Goal: Information Seeking & Learning: Learn about a topic

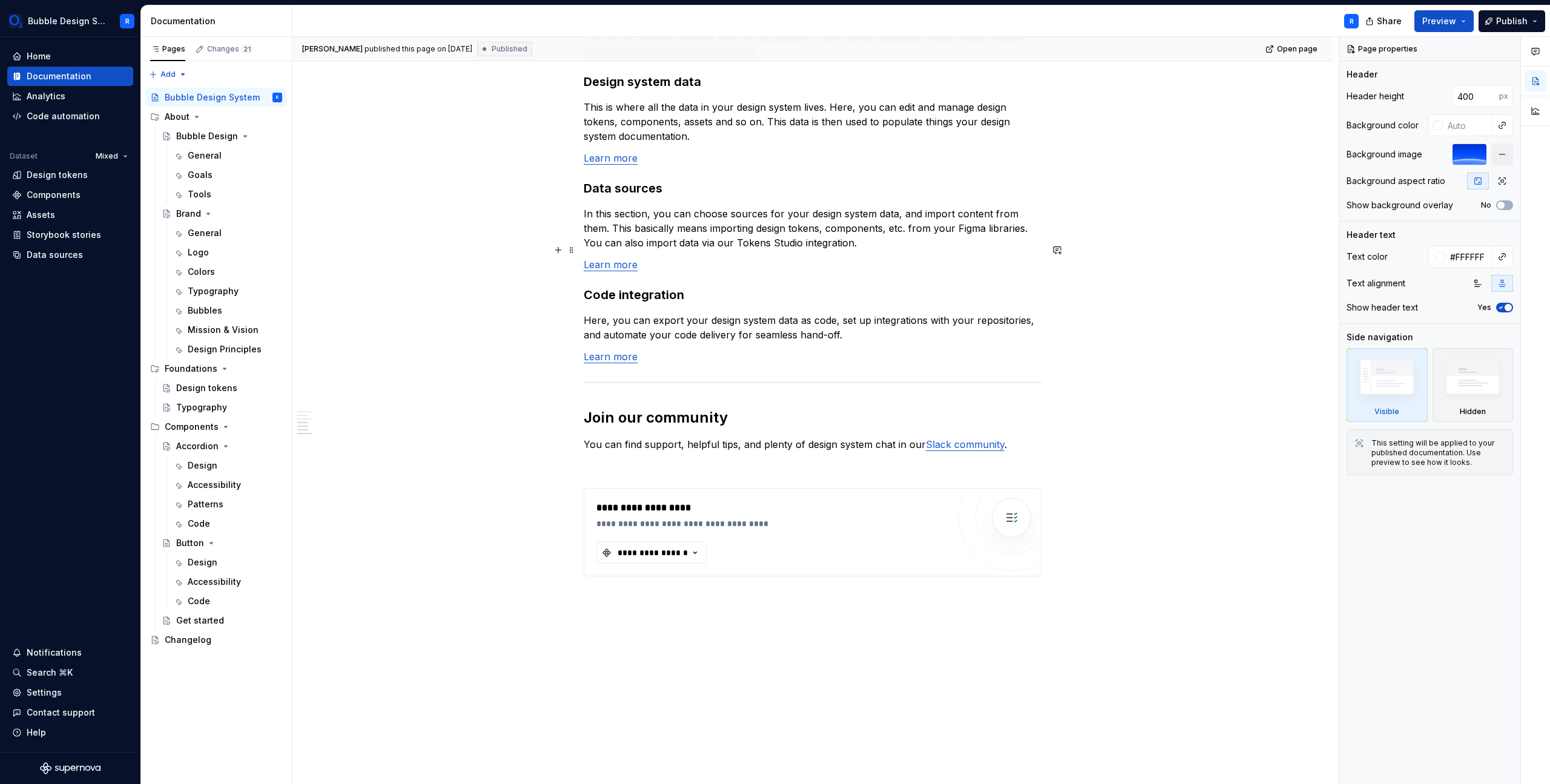
scroll to position [1280, 0]
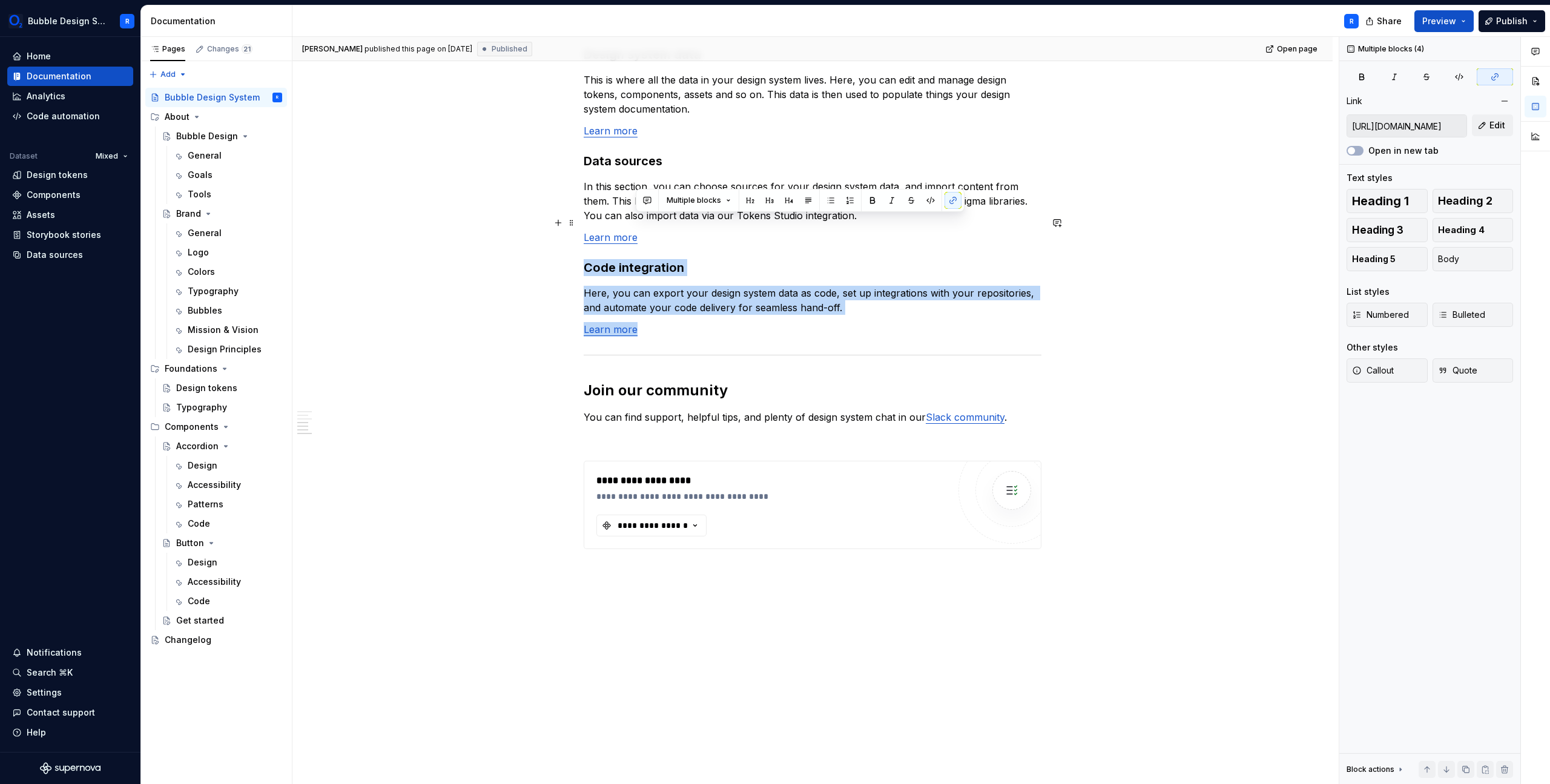
drag, startPoint x: 792, startPoint y: 321, endPoint x: 797, endPoint y: 218, distance: 103.1
click at [834, 286] on p "Here, you can export your design system data as code, set up integrations with …" at bounding box center [812, 300] width 458 height 29
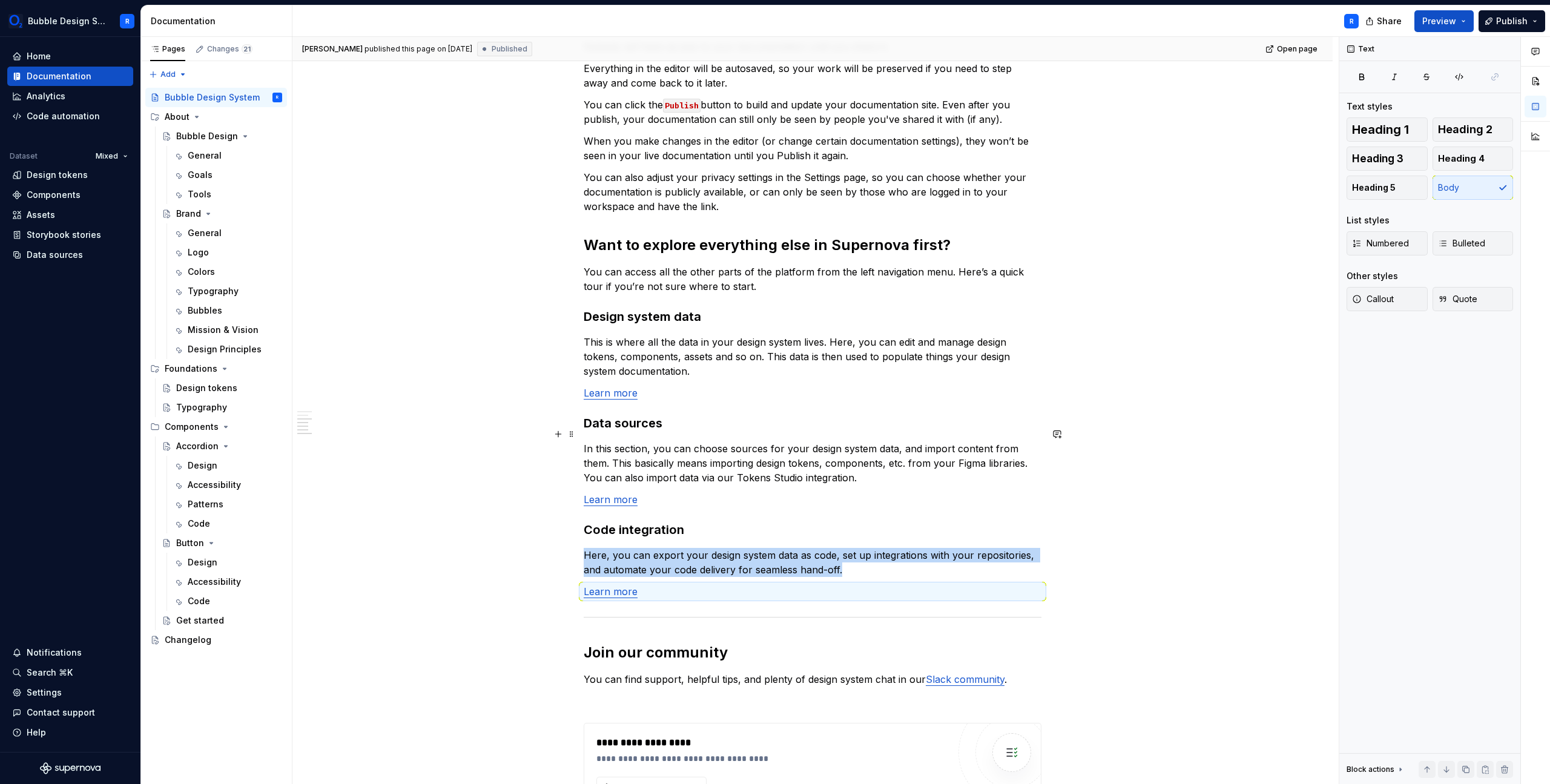
scroll to position [761, 0]
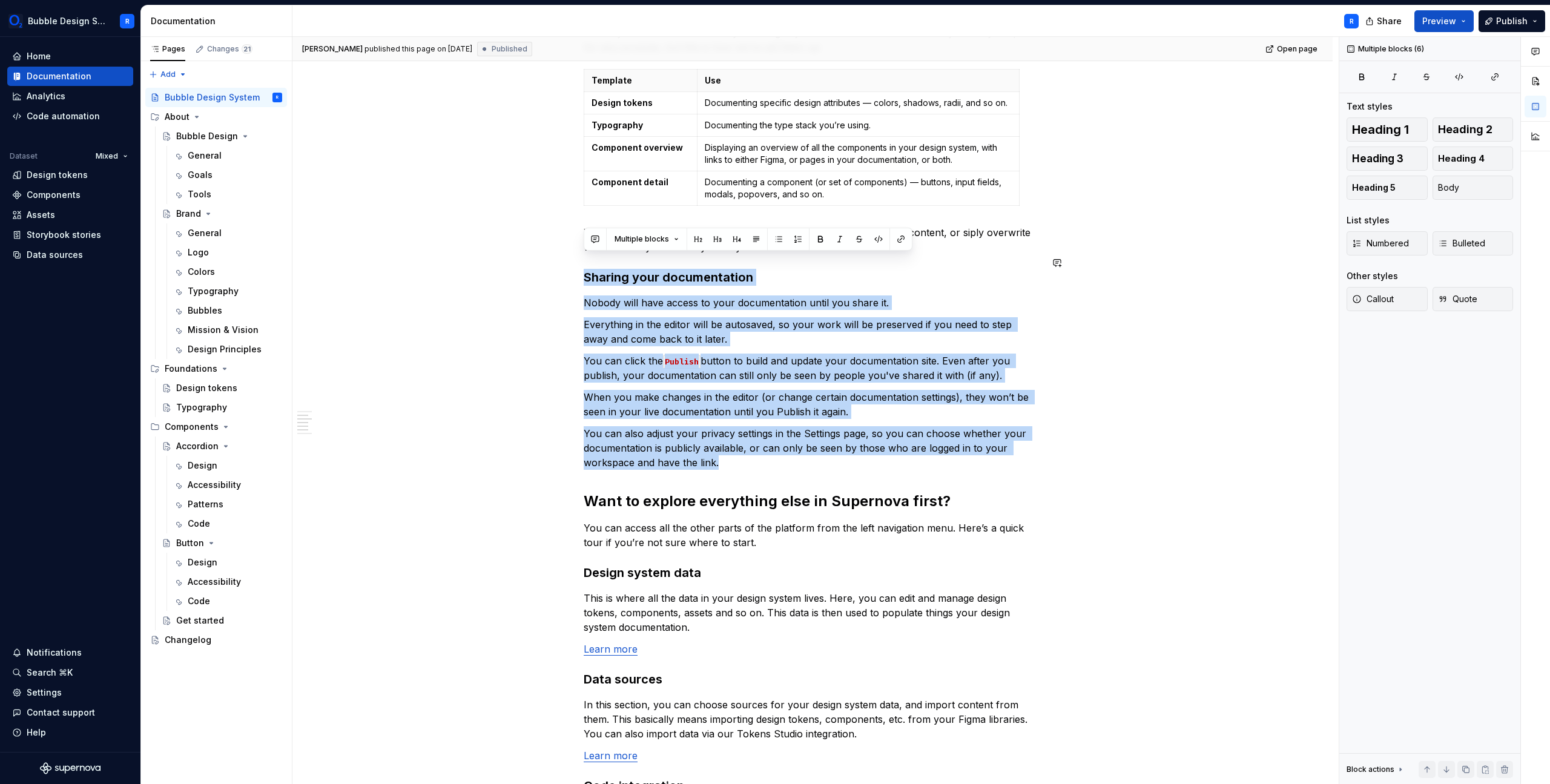
drag, startPoint x: 968, startPoint y: 438, endPoint x: 980, endPoint y: 242, distance: 196.4
click at [962, 246] on div "**********" at bounding box center [812, 332] width 458 height 1470
click at [1145, 303] on div "**********" at bounding box center [812, 443] width 1040 height 1749
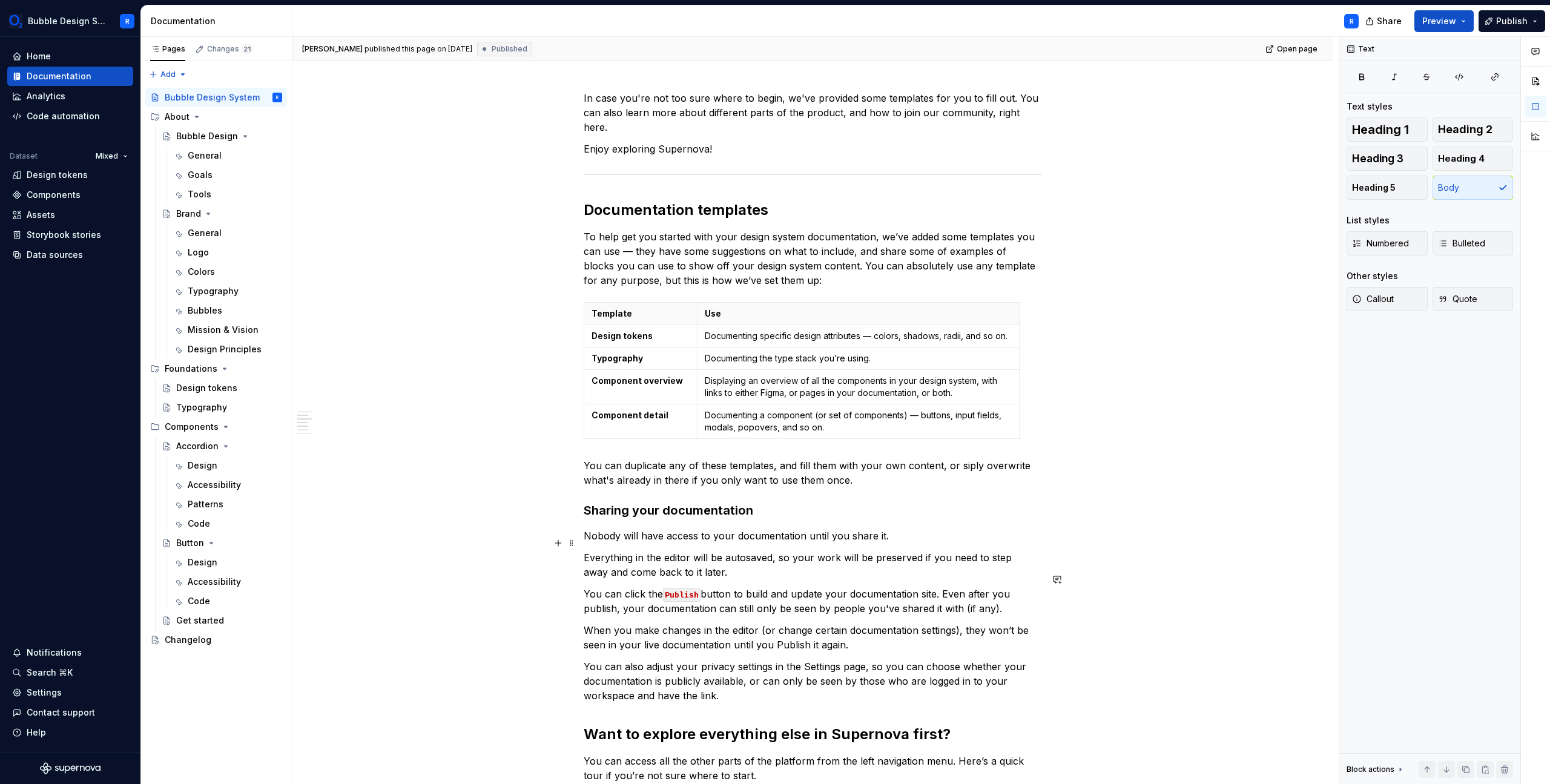
scroll to position [452, 0]
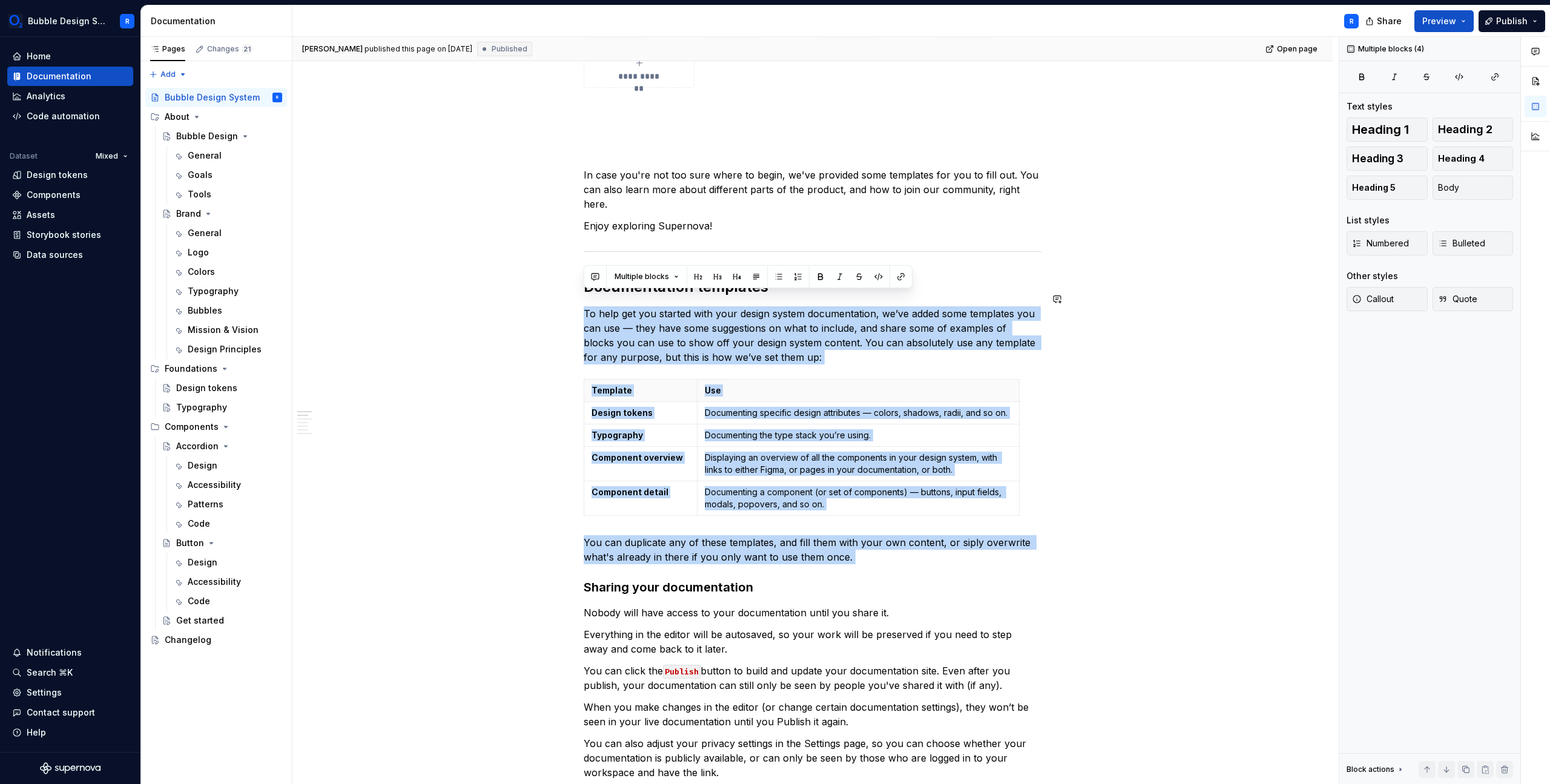
drag, startPoint x: 928, startPoint y: 551, endPoint x: 944, endPoint y: 259, distance: 292.4
click at [938, 262] on div "**********" at bounding box center [812, 642] width 458 height 1470
click at [1153, 339] on div "**********" at bounding box center [812, 753] width 1040 height 1749
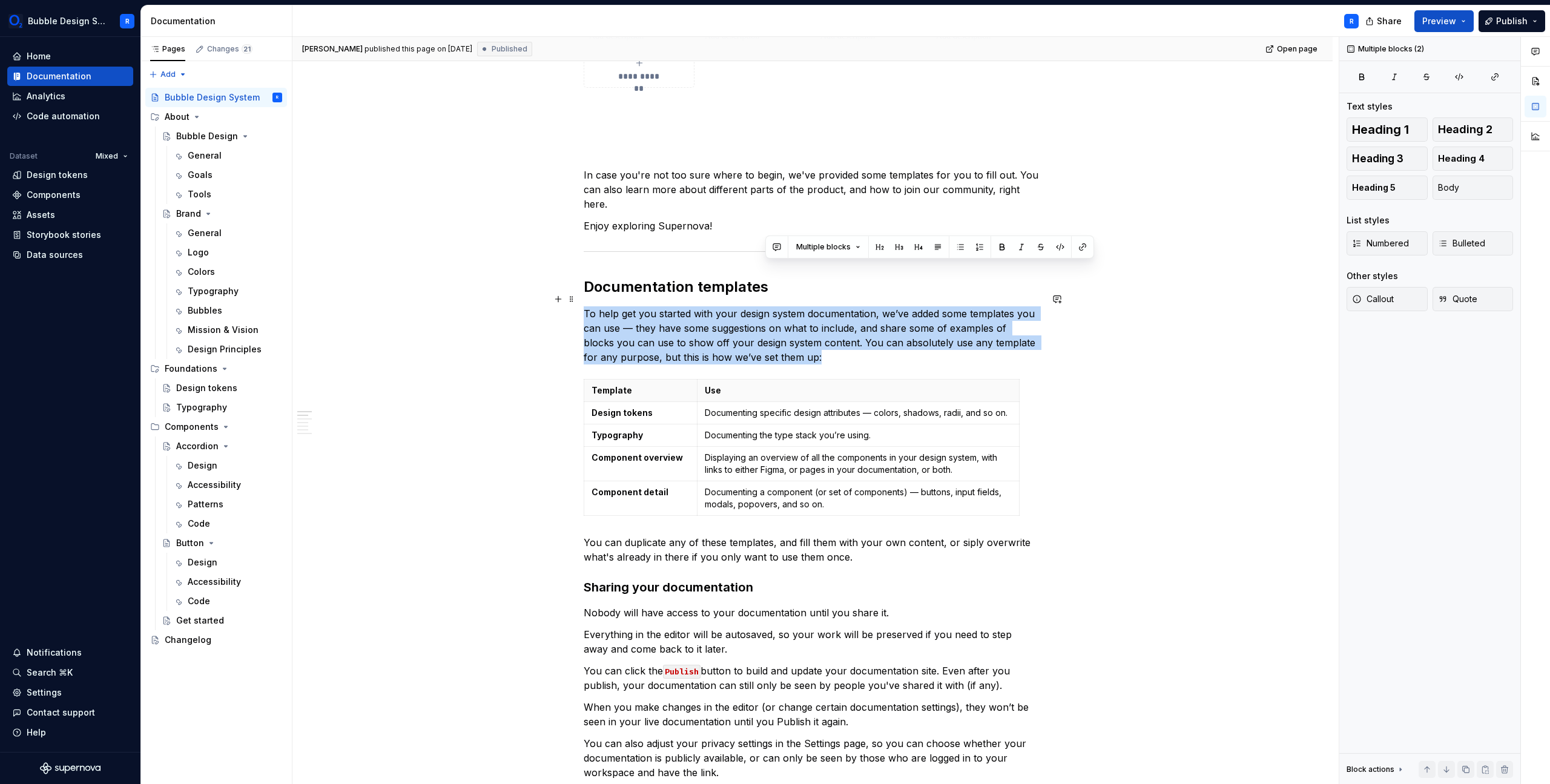
drag, startPoint x: 939, startPoint y: 308, endPoint x: 981, endPoint y: 362, distance: 68.4
click at [981, 362] on div "**********" at bounding box center [812, 642] width 458 height 1470
click at [942, 328] on p "To help get you started with your design system documentation, we’ve added some…" at bounding box center [812, 335] width 458 height 58
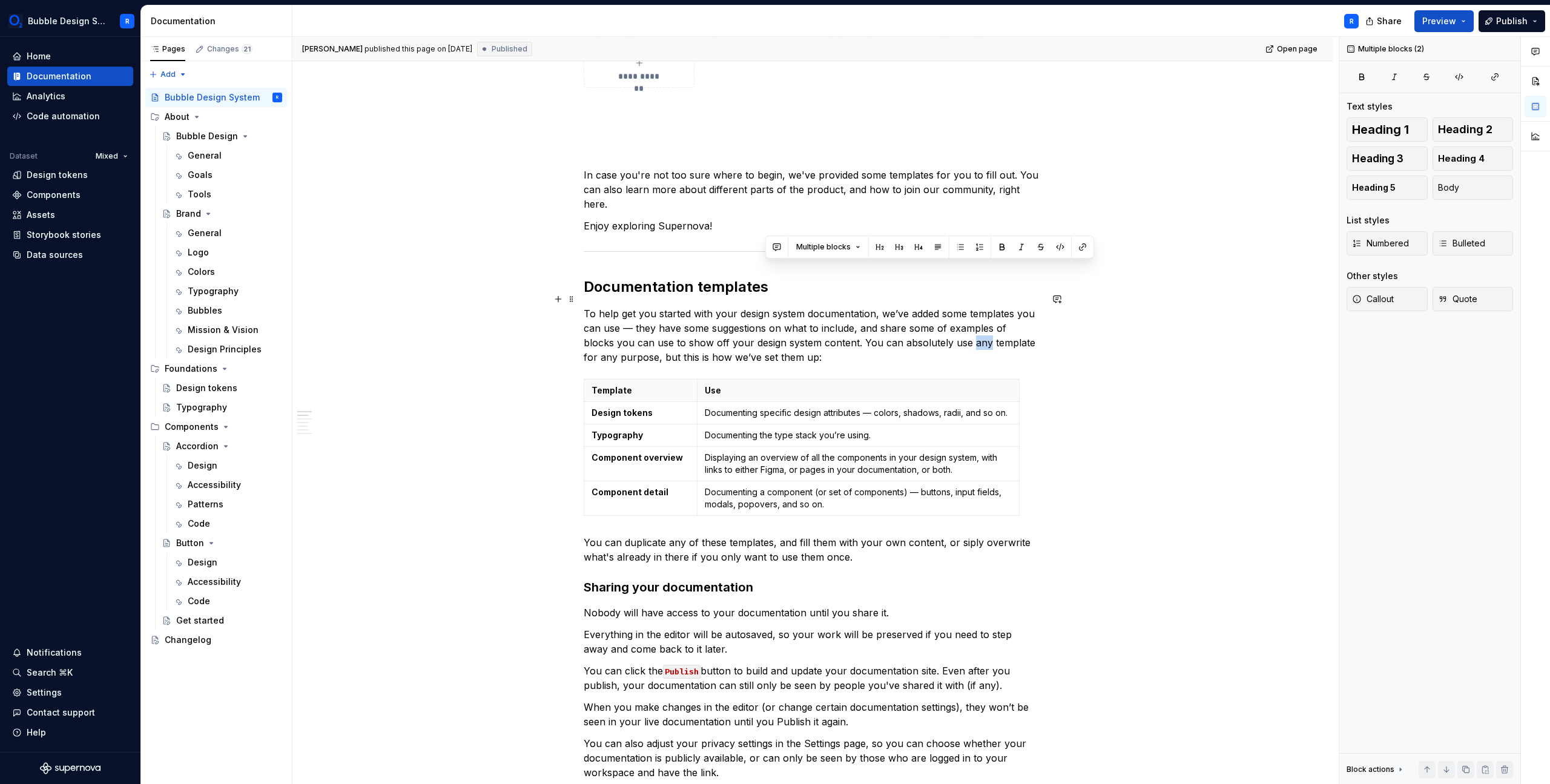
click at [942, 328] on p "To help get you started with your design system documentation, we’ve added some…" at bounding box center [812, 335] width 458 height 58
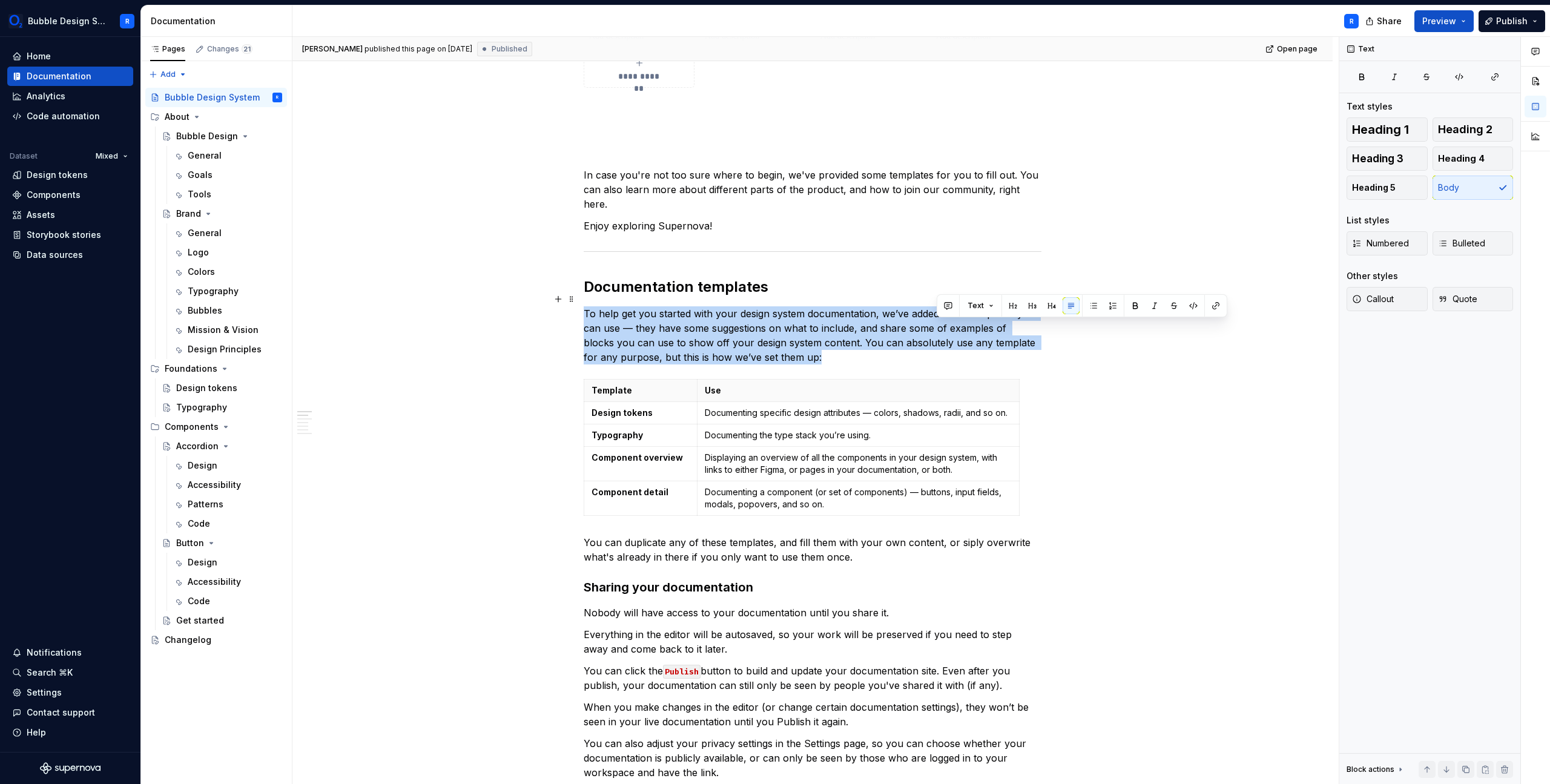
click at [942, 328] on p "To help get you started with your design system documentation, we’ve added some…" at bounding box center [812, 335] width 458 height 58
click at [1093, 369] on div "**********" at bounding box center [812, 753] width 1040 height 1749
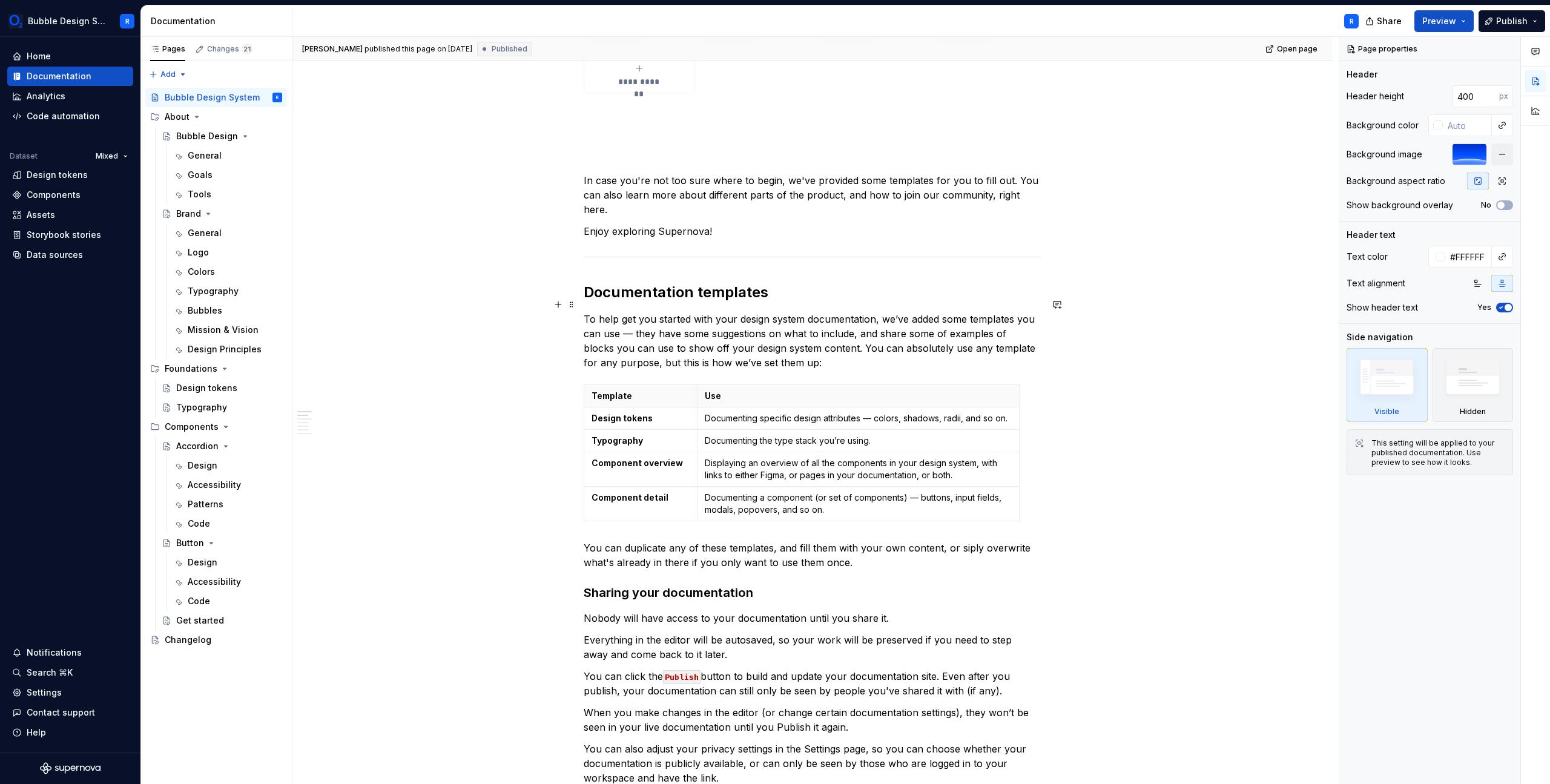
scroll to position [442, 0]
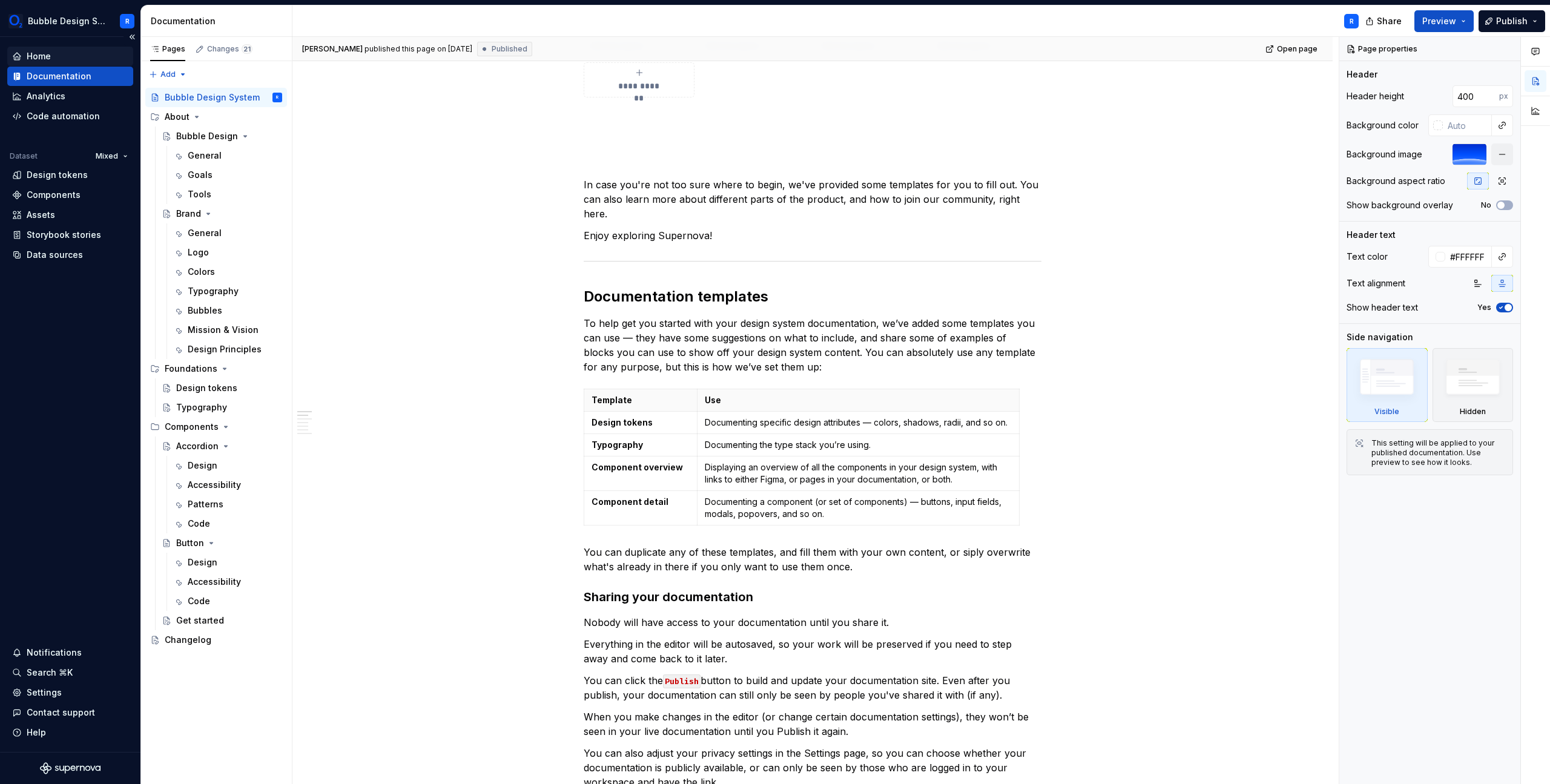
click at [78, 64] on div "Home" at bounding box center [71, 56] width 126 height 19
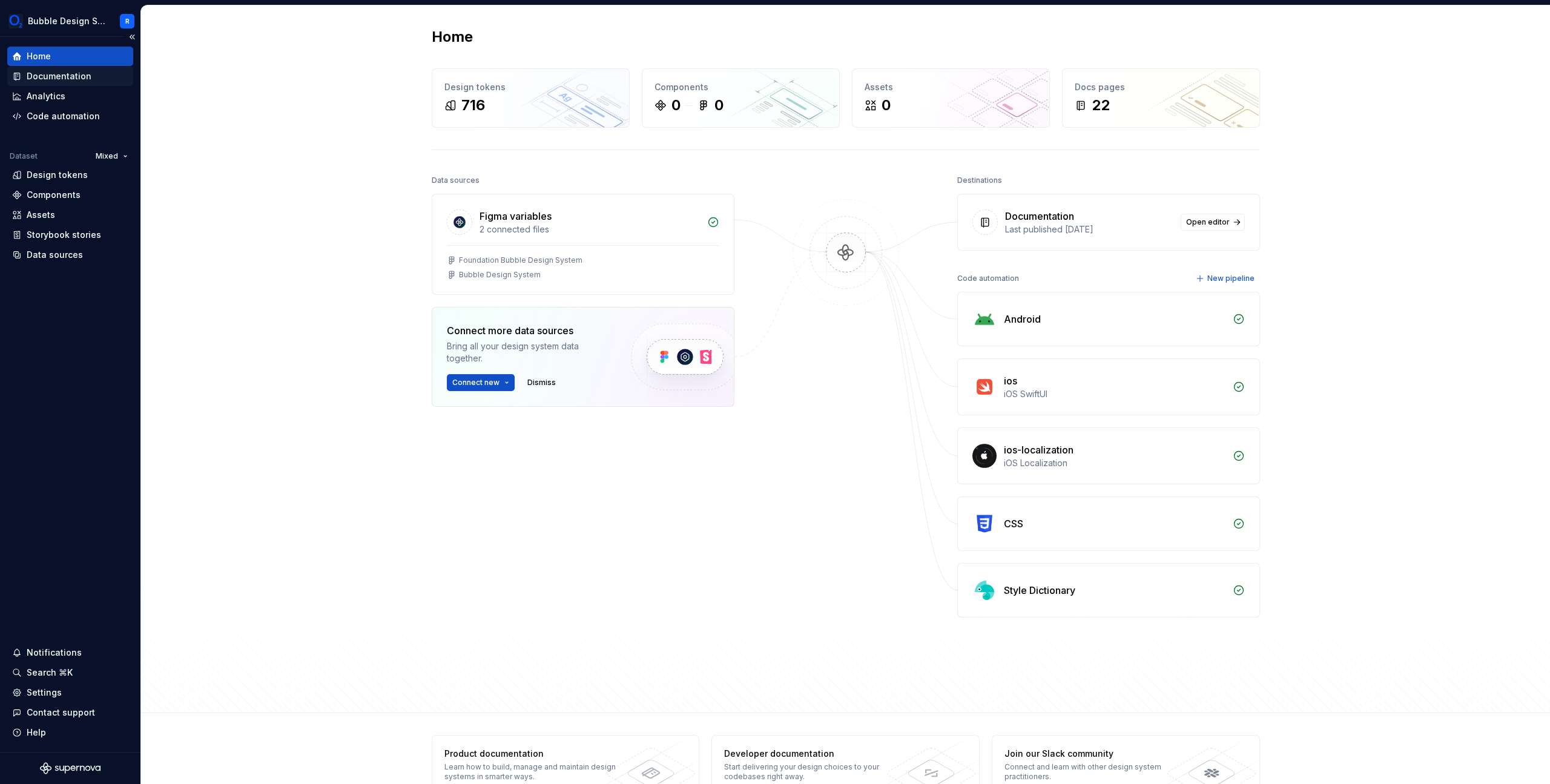
click at [70, 73] on div "Documentation" at bounding box center [59, 76] width 65 height 12
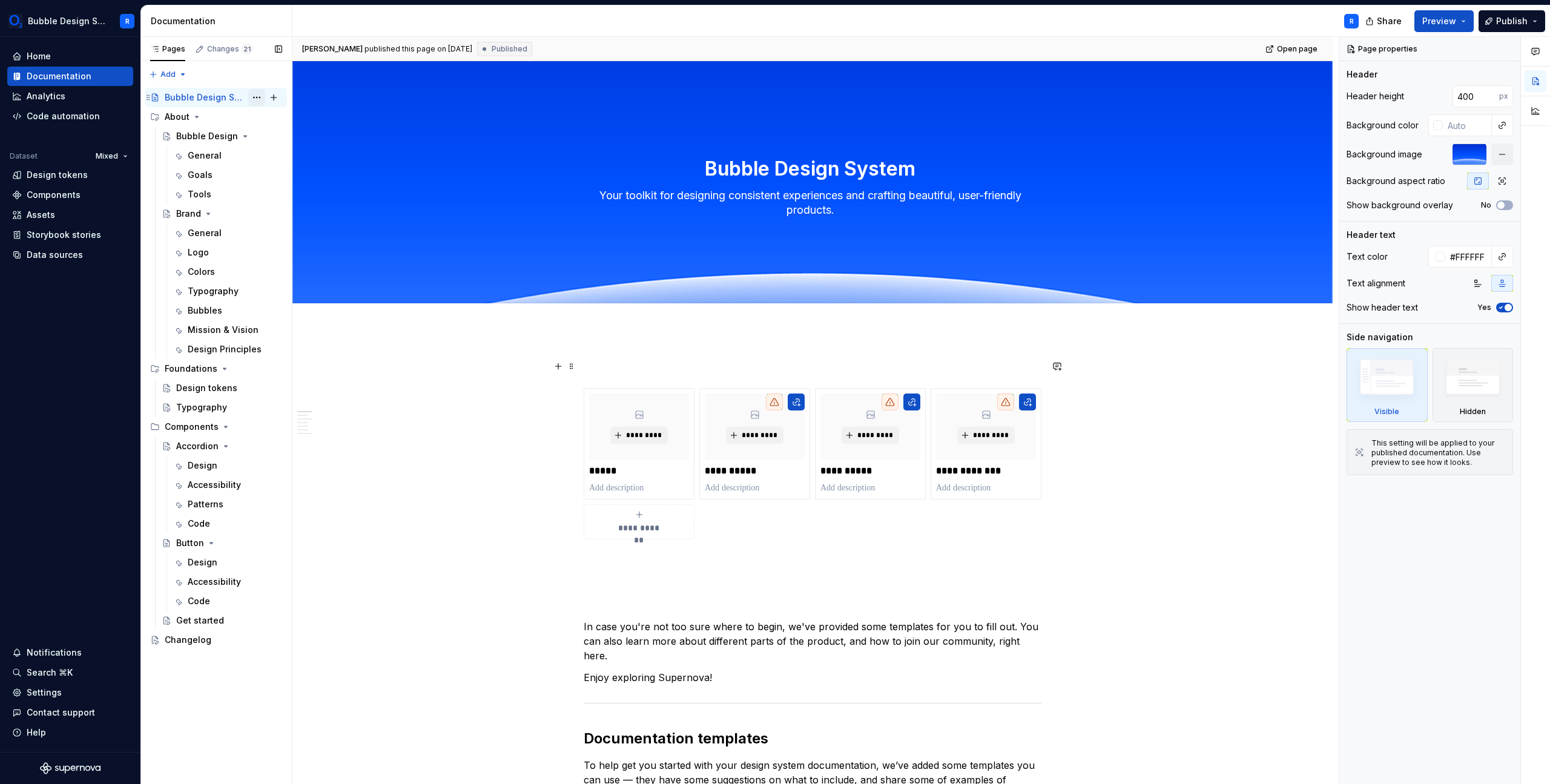
type textarea "*"
click at [49, 52] on div "Home" at bounding box center [39, 56] width 24 height 12
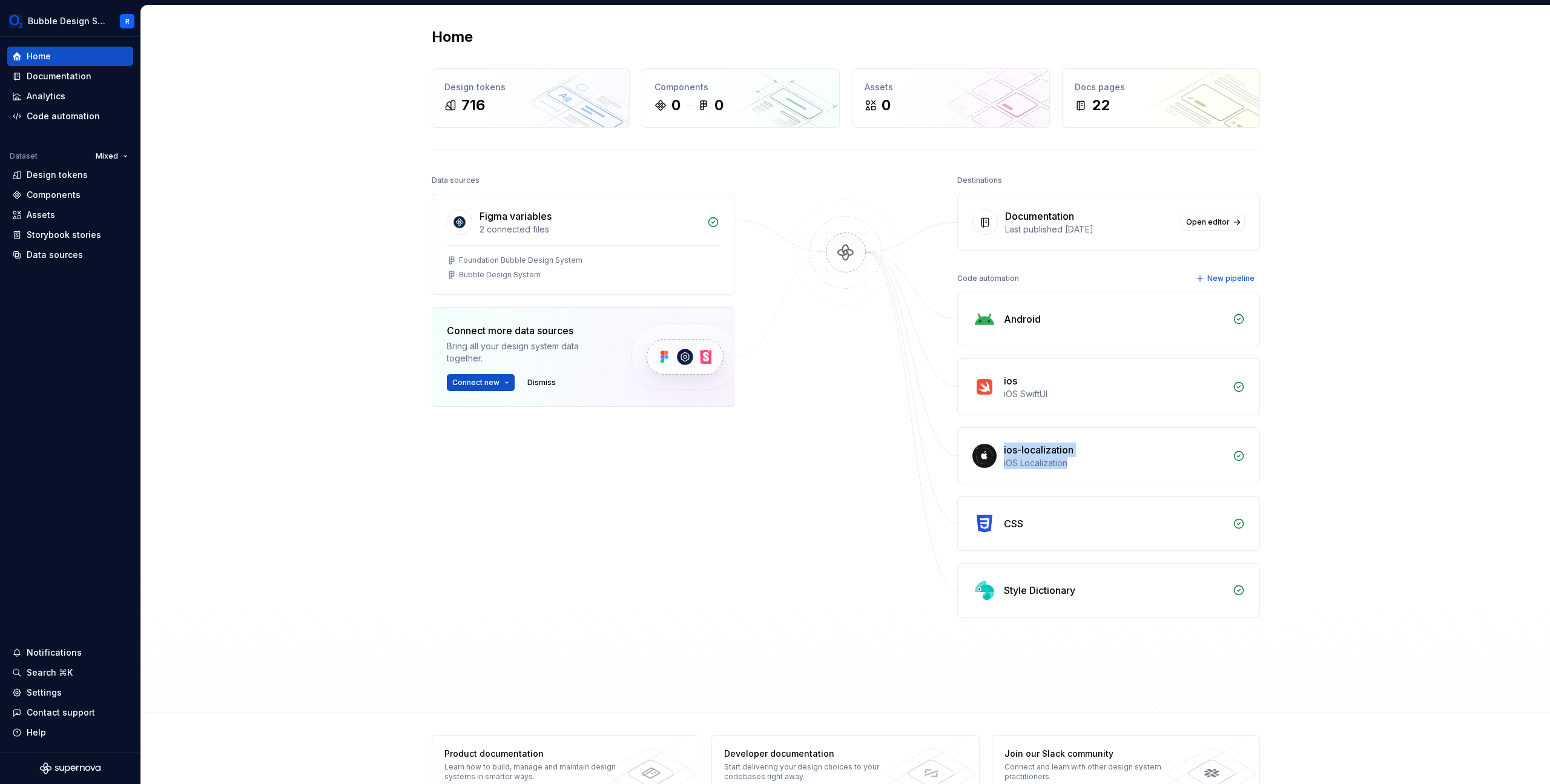
drag, startPoint x: 1037, startPoint y: 433, endPoint x: 1126, endPoint y: 484, distance: 102.6
click at [1126, 484] on div "Android ios iOS SwiftUI ios-localization iOS Localization CSS Style Dictionary" at bounding box center [1109, 455] width 303 height 325
click at [1169, 468] on div "iOS Localization" at bounding box center [1114, 463] width 221 height 12
drag, startPoint x: 1066, startPoint y: 300, endPoint x: 1079, endPoint y: 338, distance: 40.2
click at [1079, 338] on div "Android" at bounding box center [1108, 319] width 301 height 53
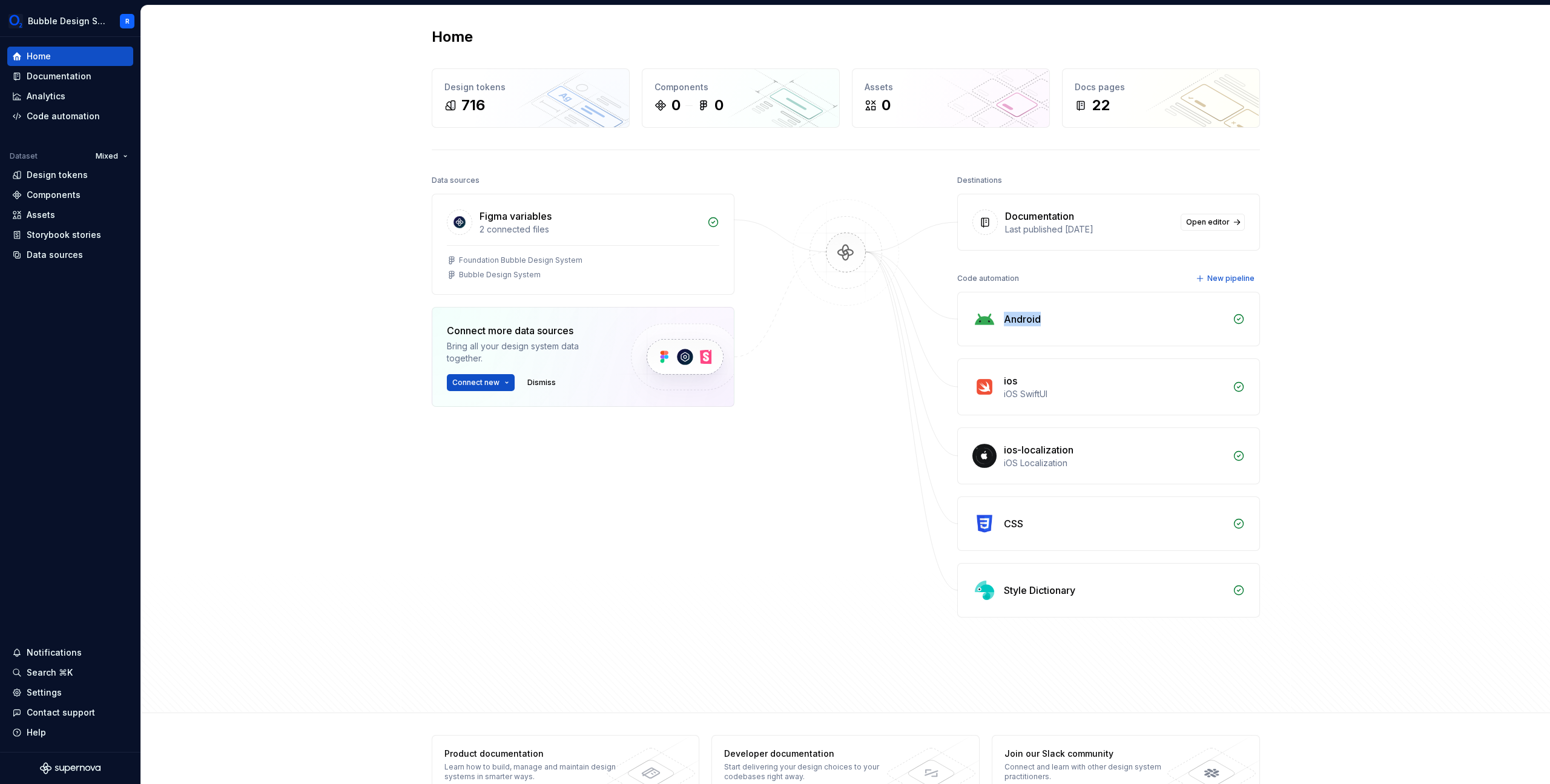
click at [1137, 319] on div "Android" at bounding box center [1114, 319] width 221 height 14
drag, startPoint x: 1082, startPoint y: 202, endPoint x: 1129, endPoint y: 245, distance: 63.7
click at [1129, 245] on div "Documentation Last published [DATE] Open editor" at bounding box center [1108, 222] width 301 height 56
click at [1152, 231] on div "Last published [DATE]" at bounding box center [1088, 230] width 168 height 12
click at [1154, 223] on div "Documentation" at bounding box center [1088, 216] width 168 height 14
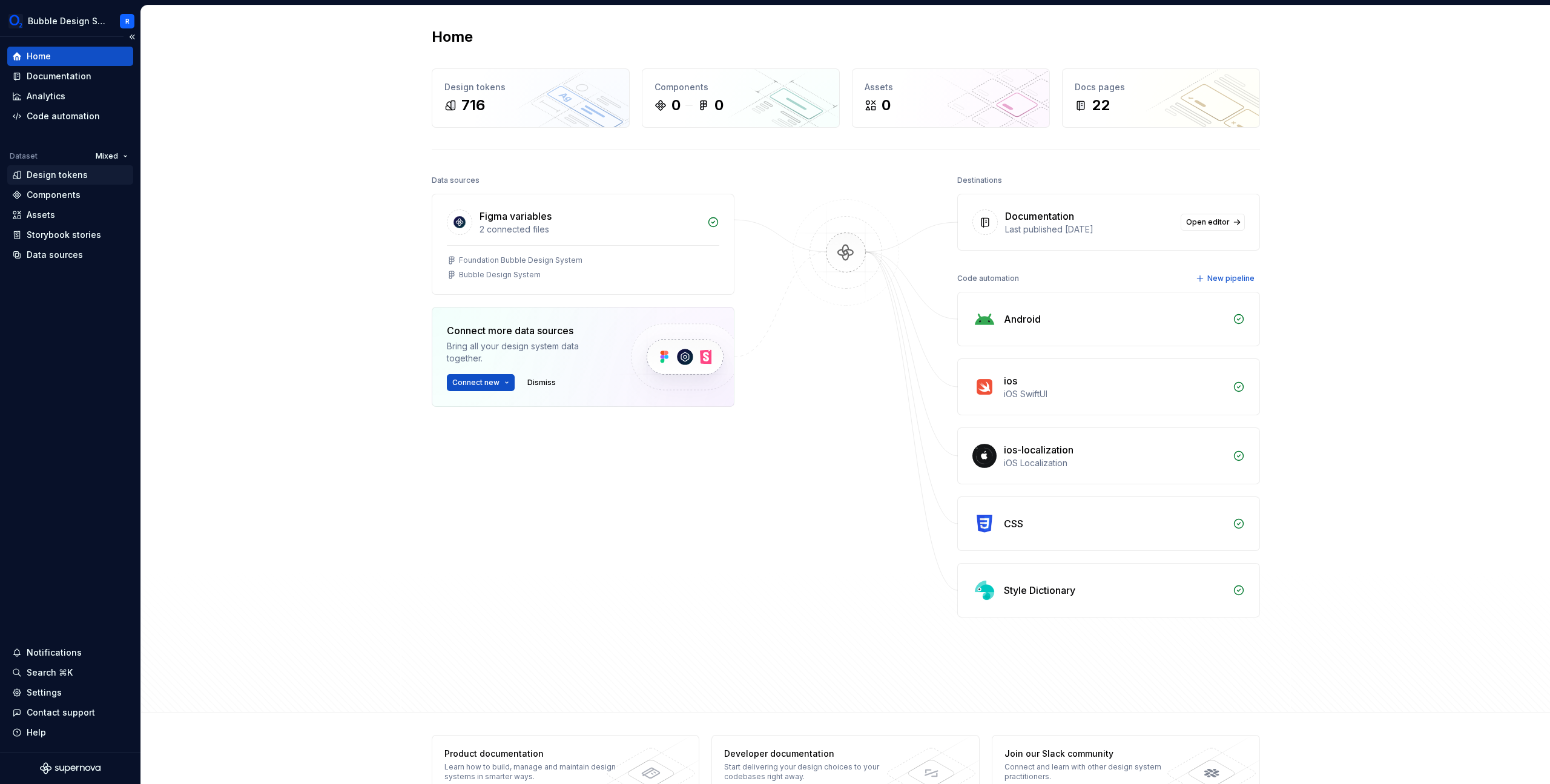
click at [62, 180] on div "Design tokens" at bounding box center [57, 175] width 61 height 12
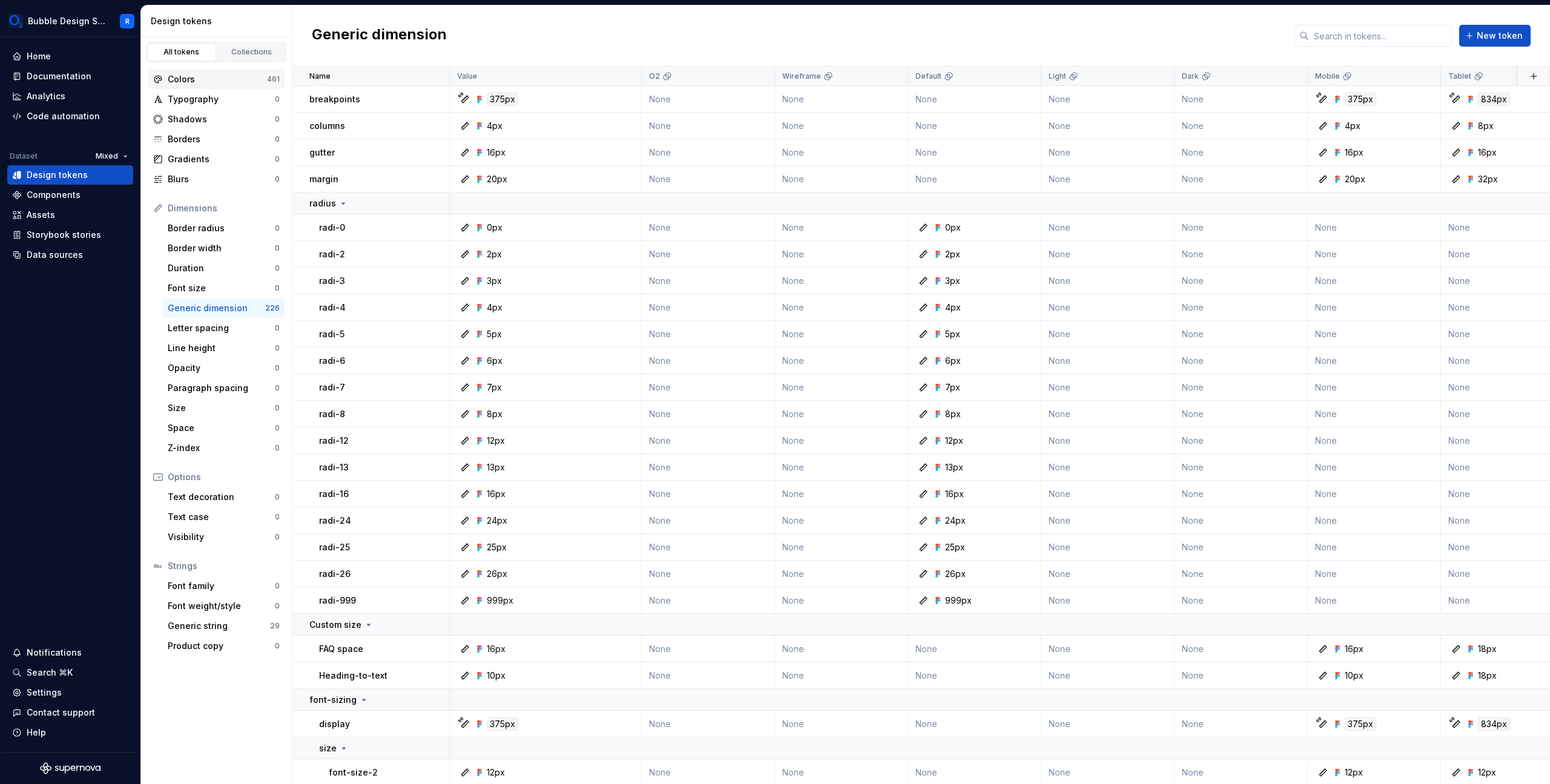
click at [221, 83] on div "Colors" at bounding box center [218, 79] width 100 height 12
